Goal: Register for event/course

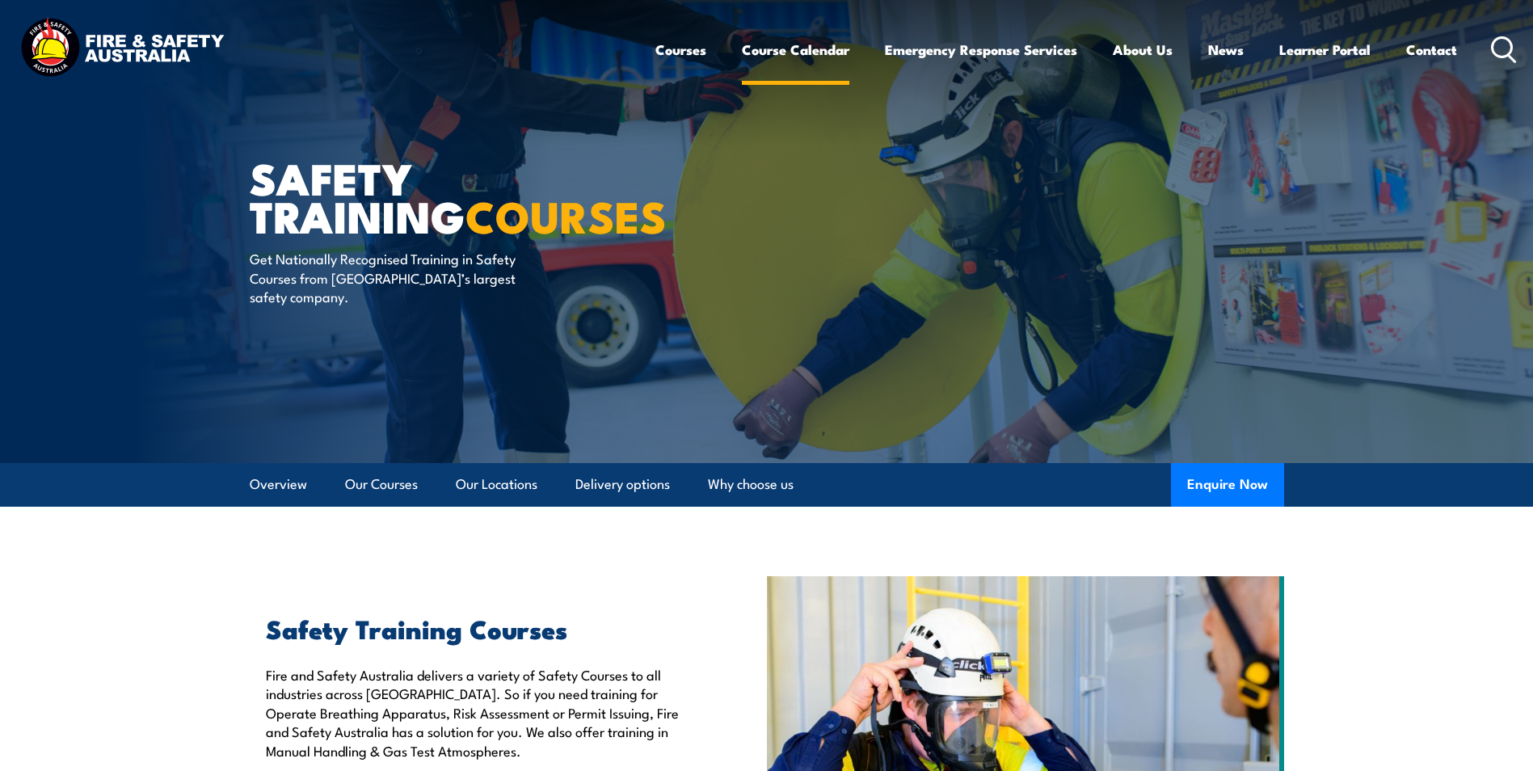
click at [769, 59] on link "Course Calendar" at bounding box center [795, 49] width 107 height 43
click at [769, 52] on link "Course Calendar" at bounding box center [795, 49] width 107 height 43
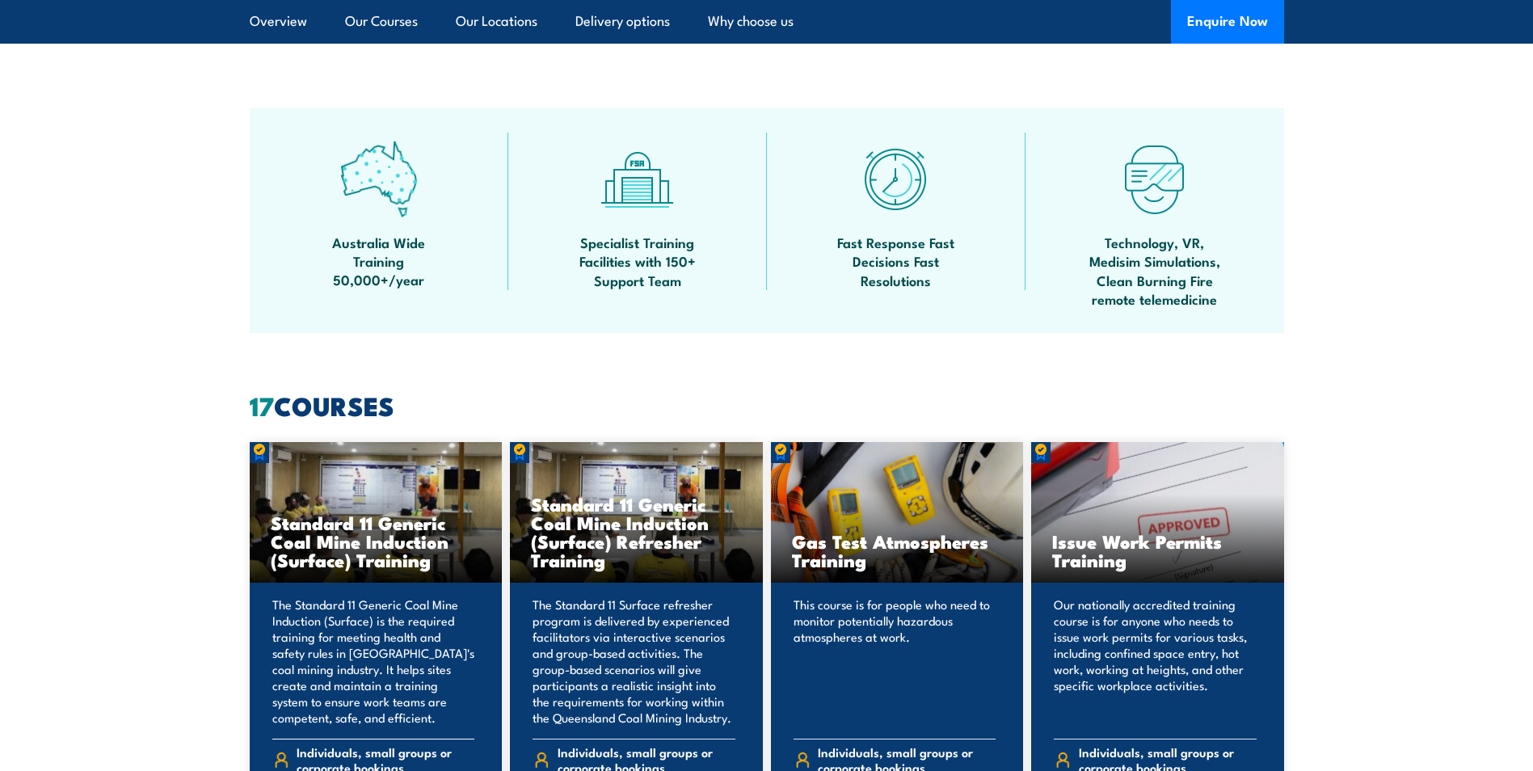
scroll to position [970, 0]
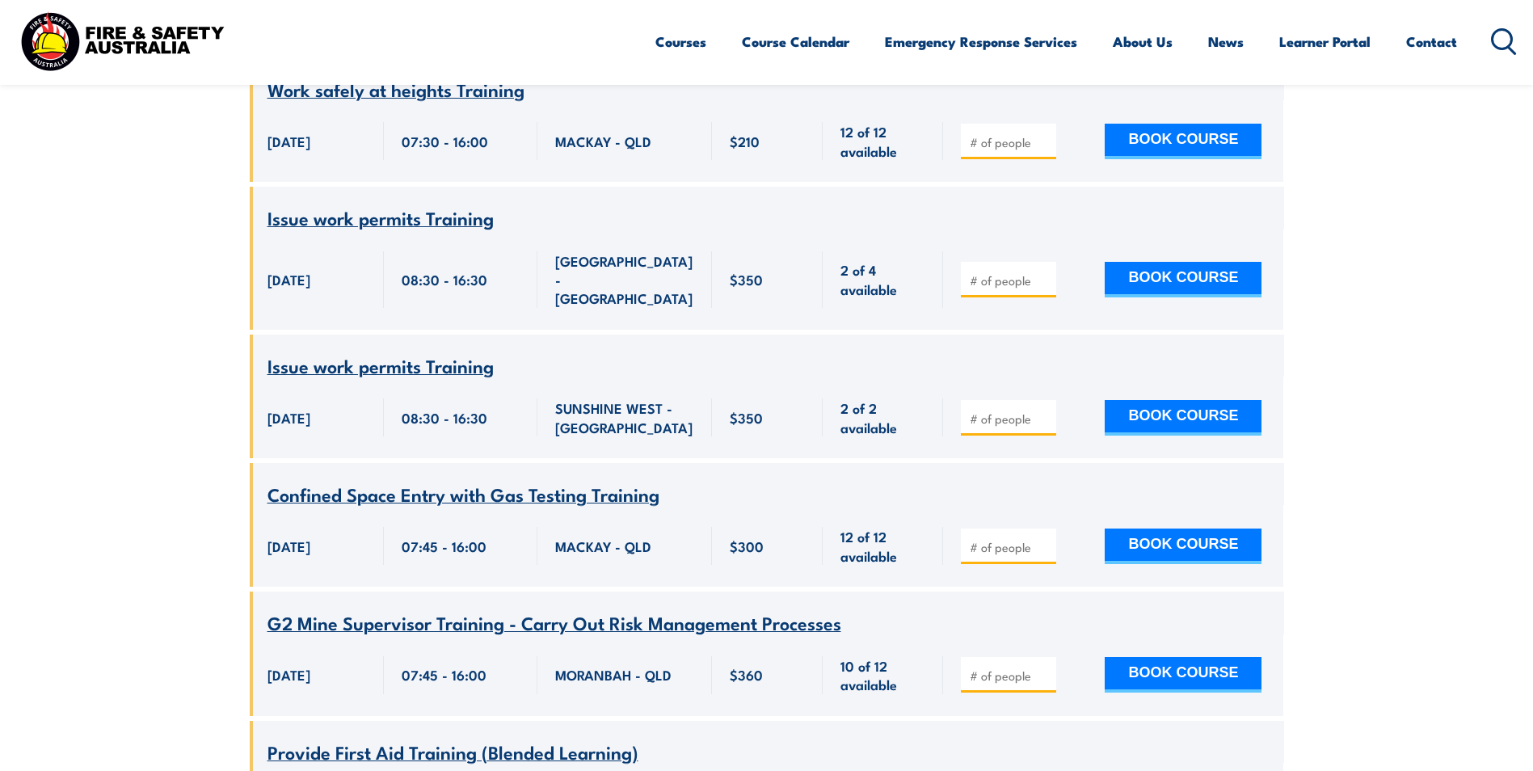
scroll to position [27389, 0]
